Goal: Register for event/course

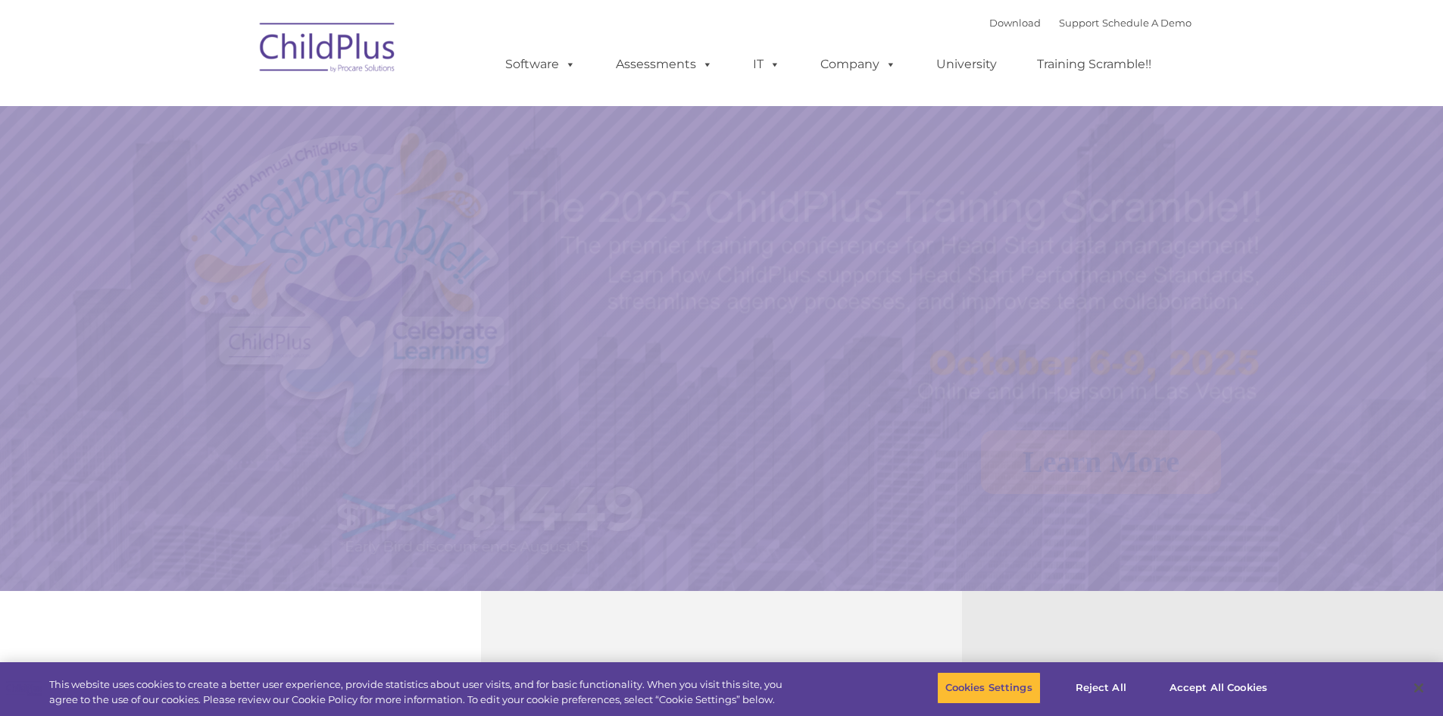
select select "MEDIUM"
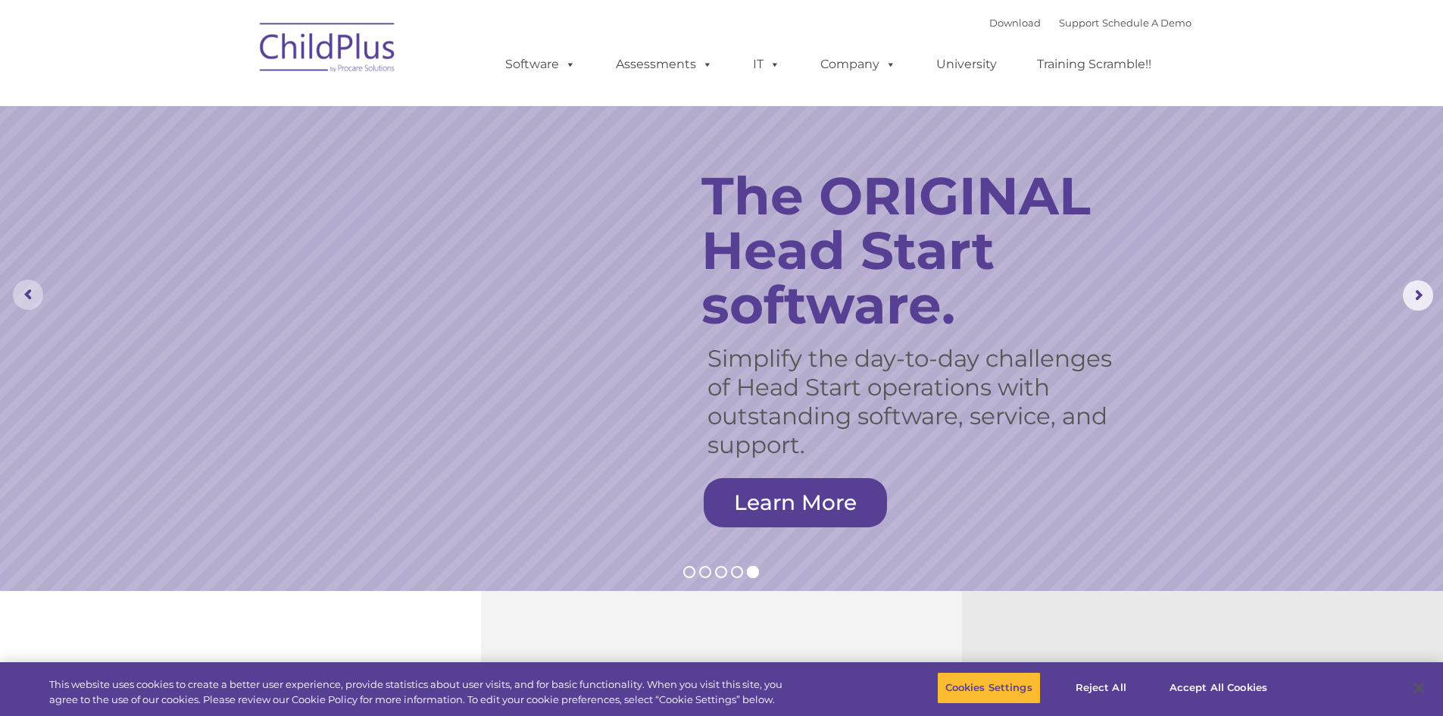
click at [23, 285] on rs-arrow at bounding box center [28, 294] width 30 height 30
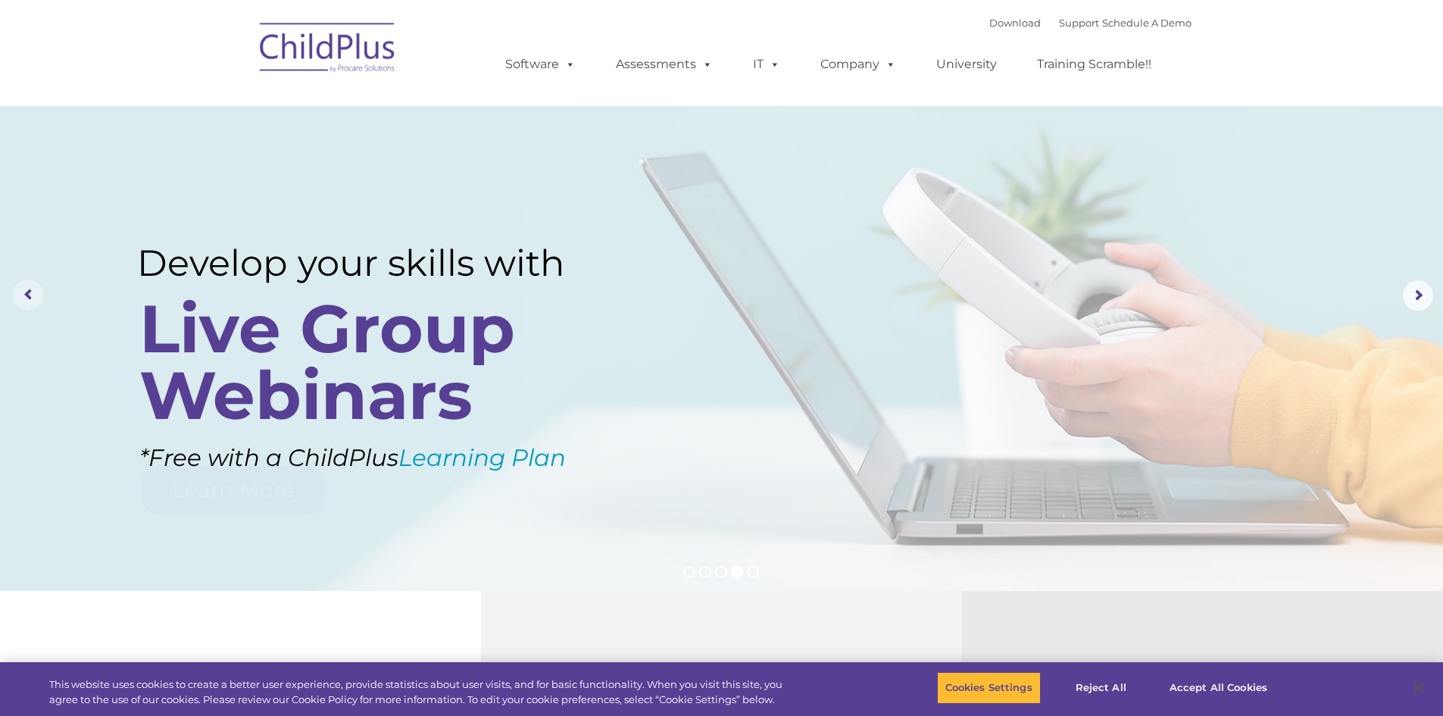
click at [23, 285] on rs-arrow at bounding box center [28, 294] width 30 height 30
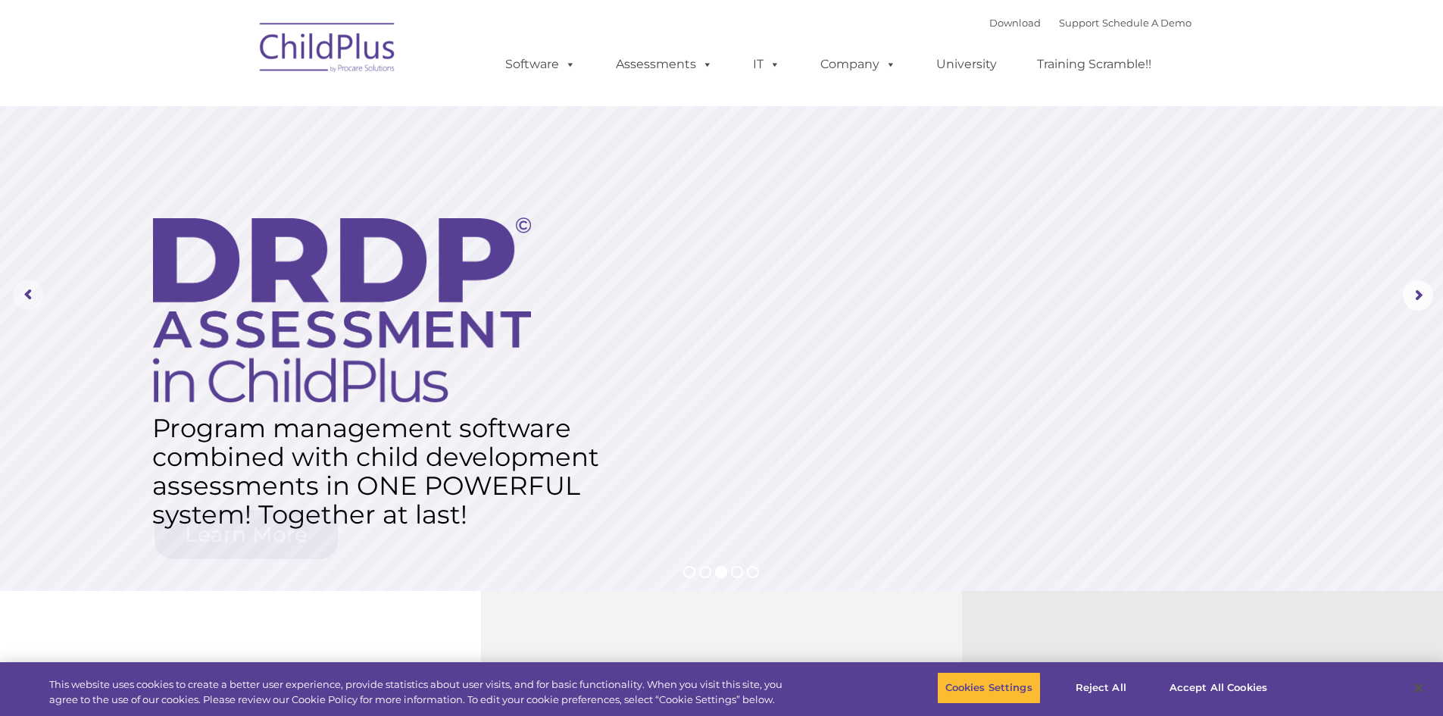
click at [23, 285] on rs-arrow at bounding box center [28, 294] width 30 height 30
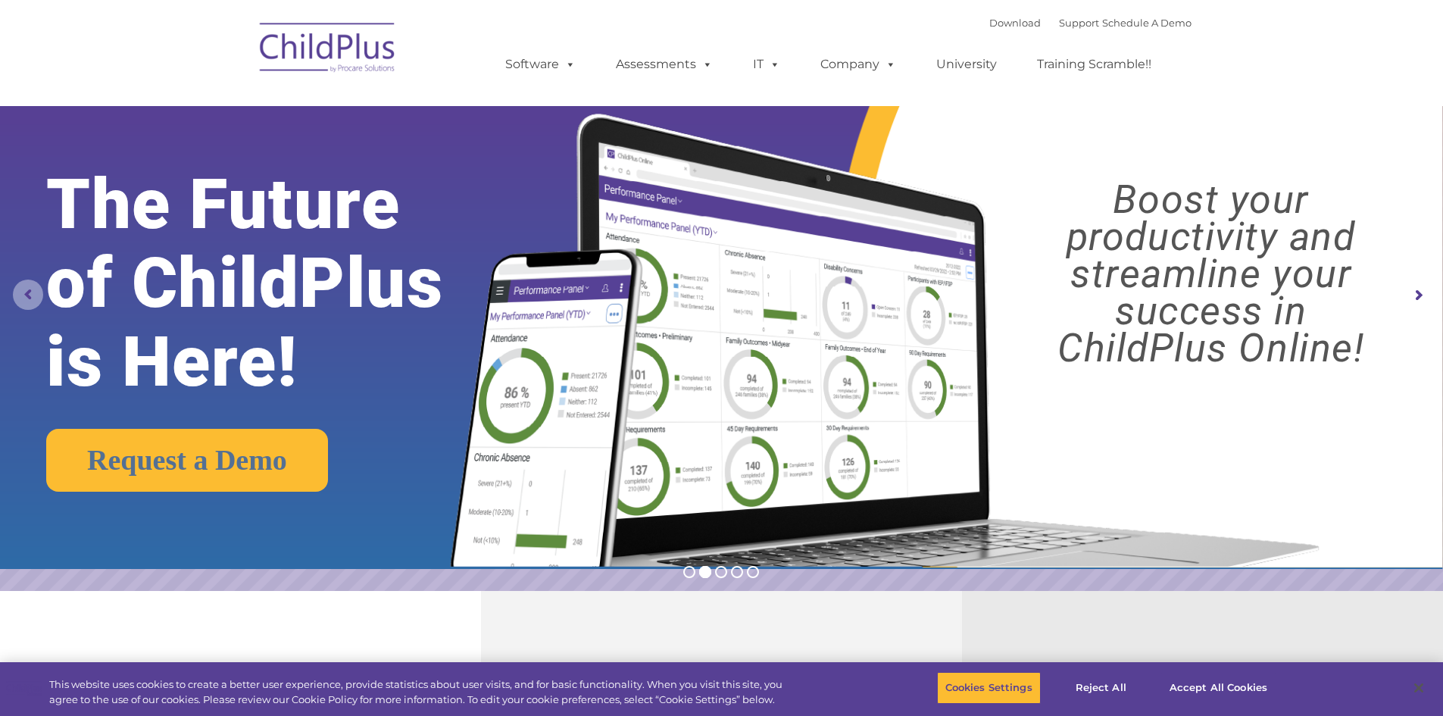
click at [23, 285] on rs-arrow at bounding box center [28, 294] width 30 height 30
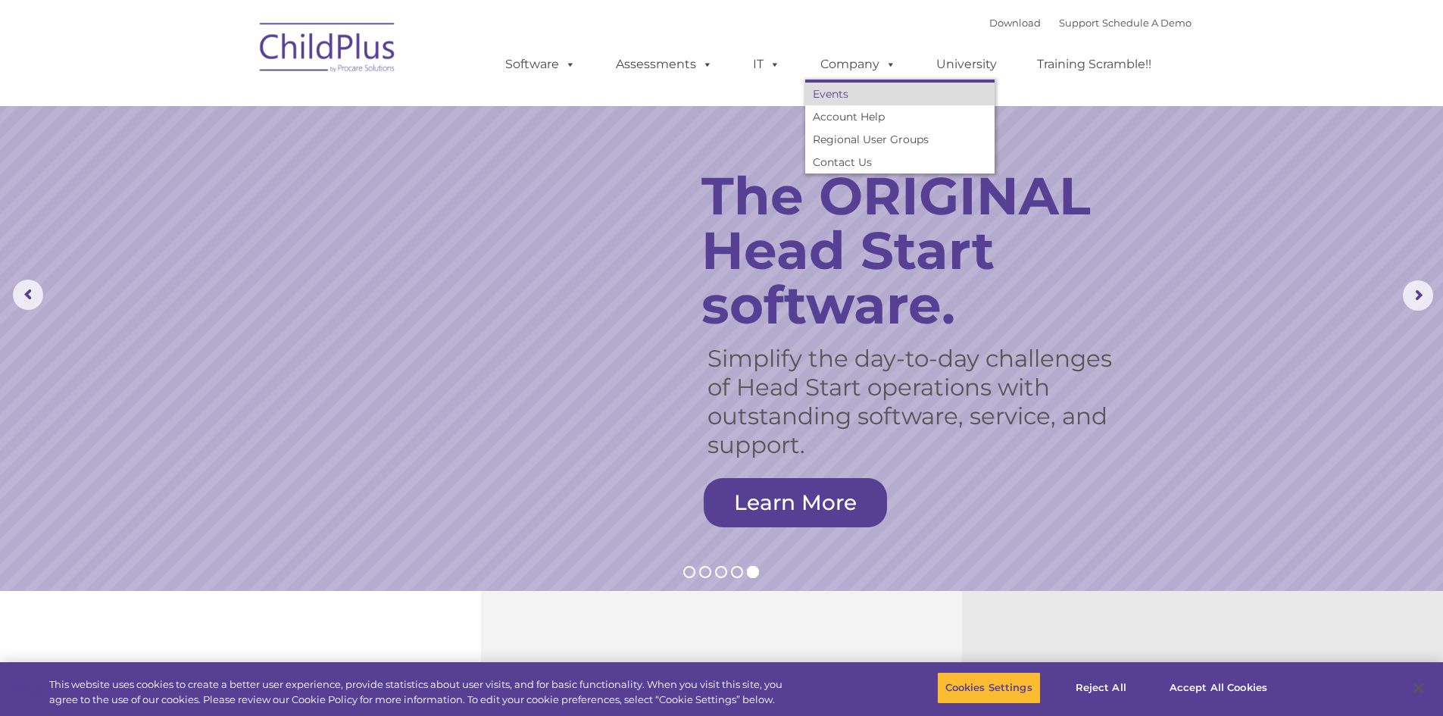
click at [844, 86] on link "Events" at bounding box center [899, 94] width 189 height 23
